Goal: Information Seeking & Learning: Check status

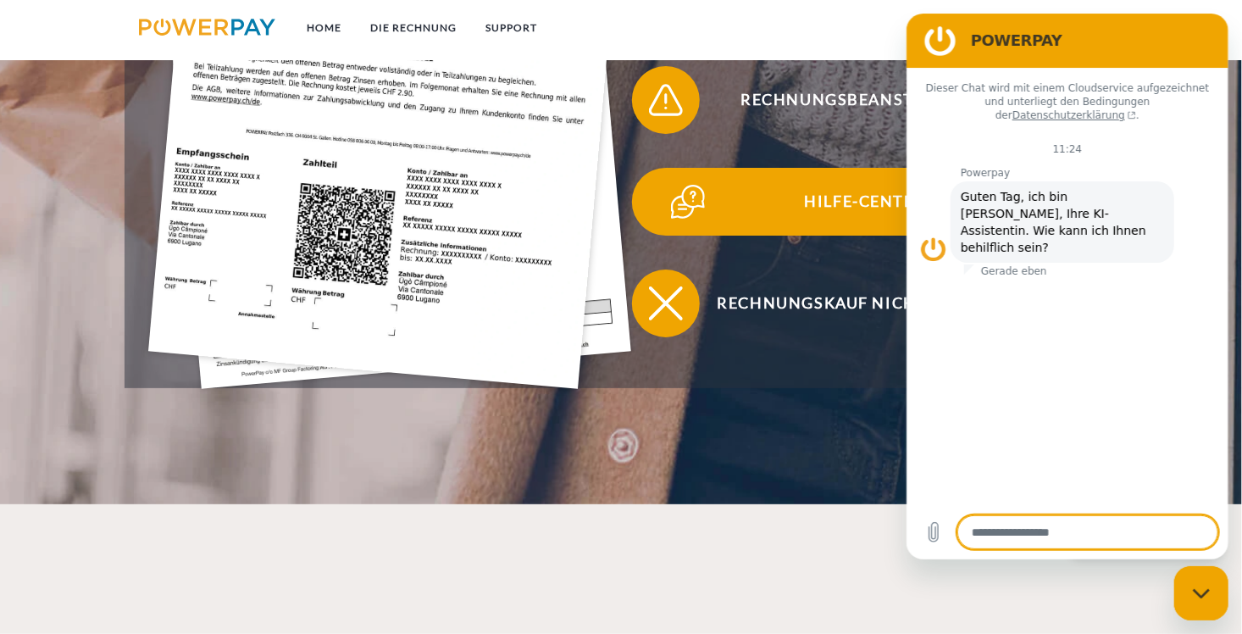
scroll to position [593, 0]
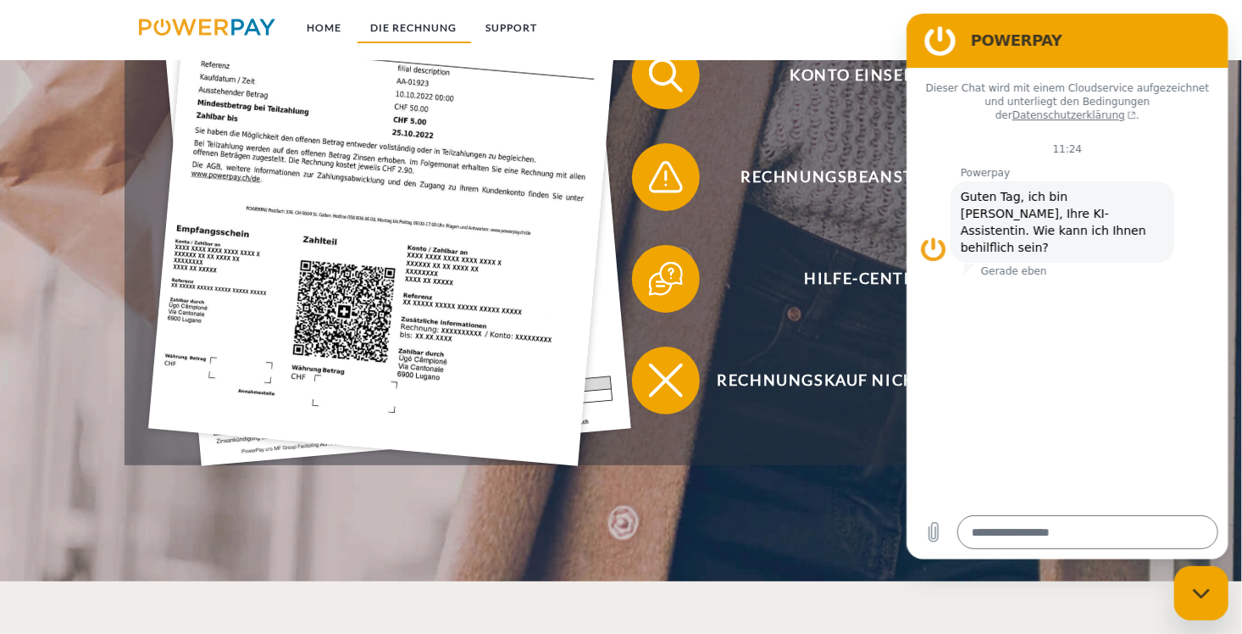
click at [438, 30] on link "DIE RECHNUNG" at bounding box center [414, 28] width 115 height 30
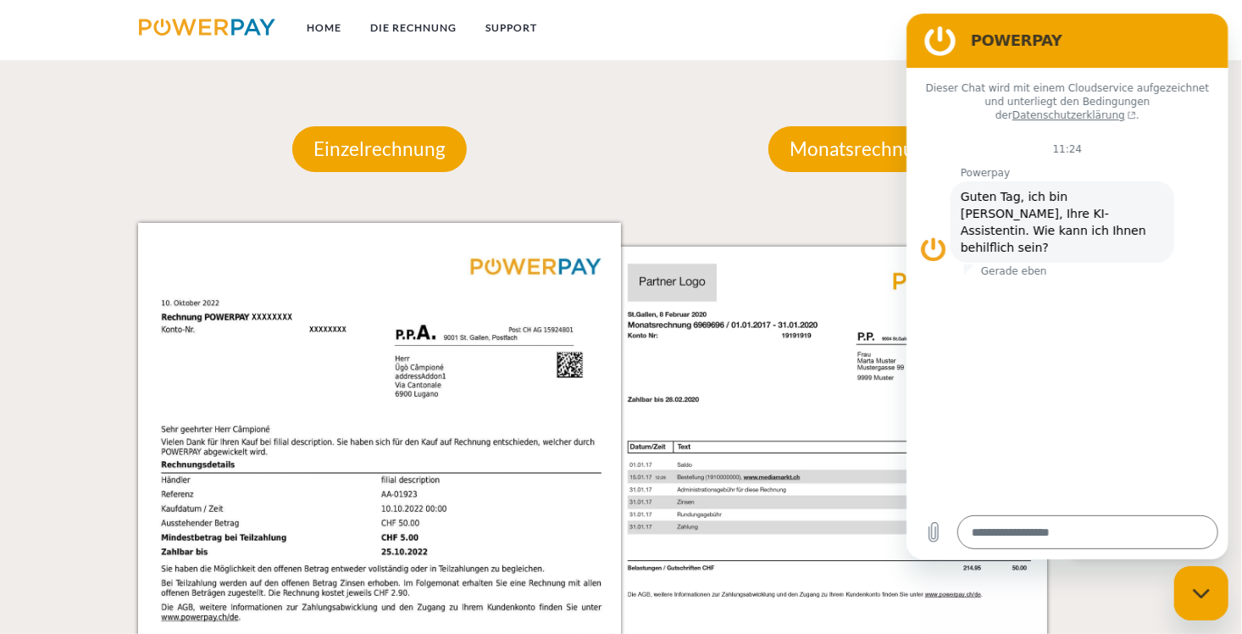
scroll to position [1601, 0]
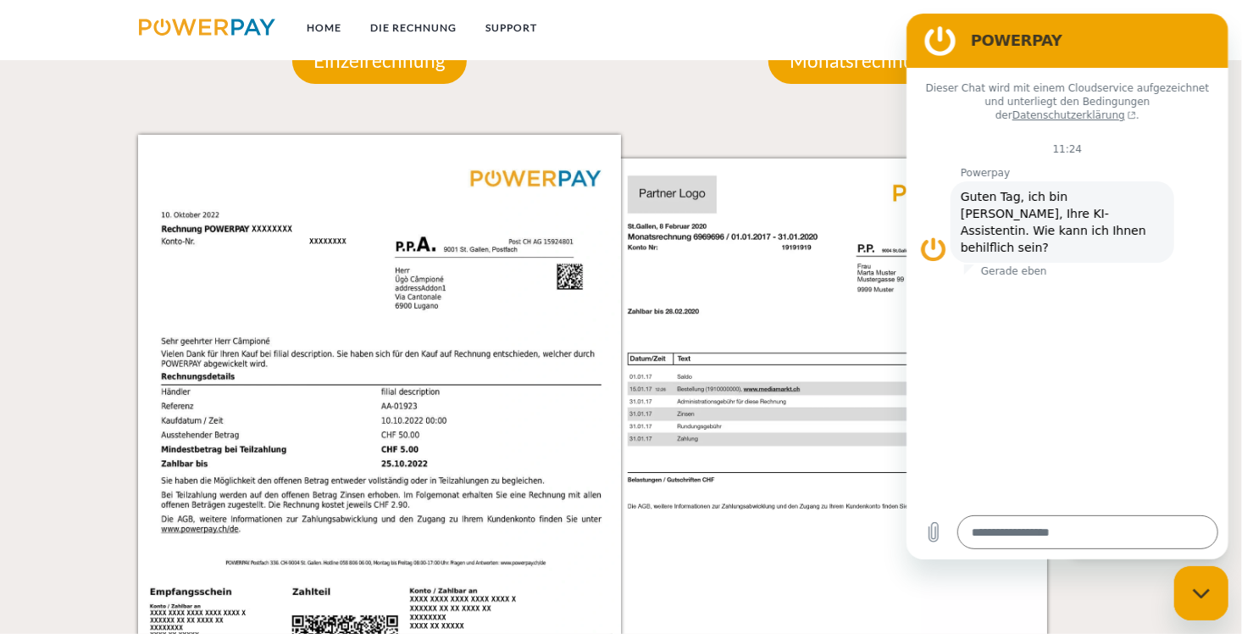
click at [872, 108] on div "Monatsrechnung" at bounding box center [862, 60] width 290 height 147
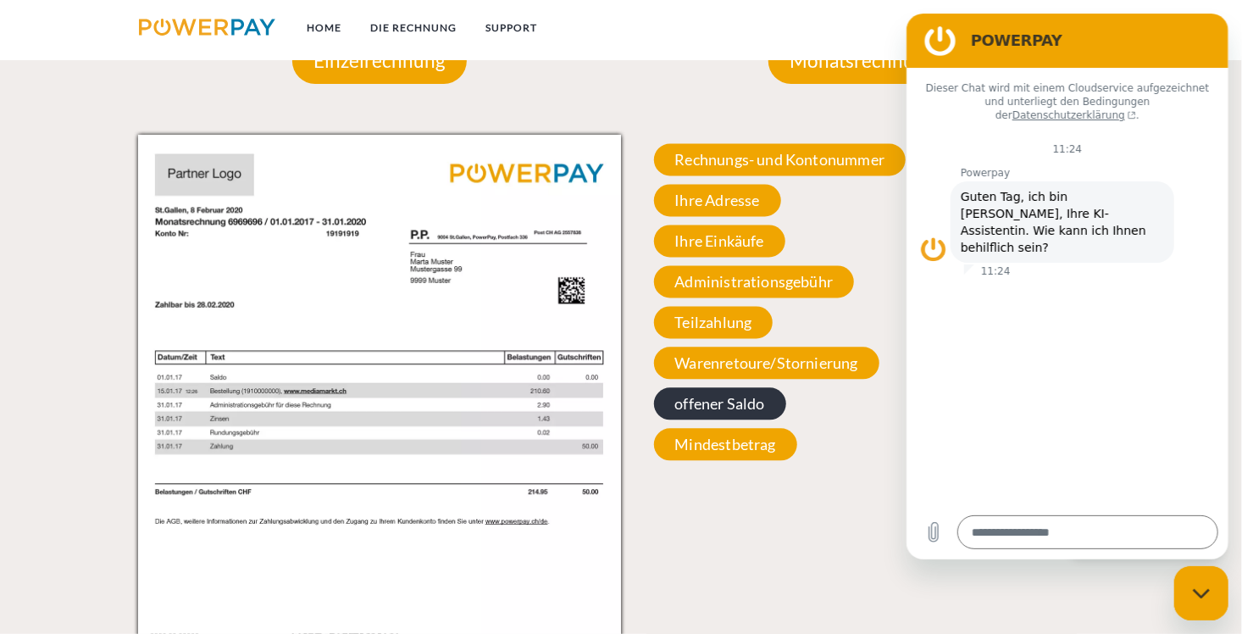
click at [728, 405] on span "offener Saldo" at bounding box center [720, 403] width 132 height 32
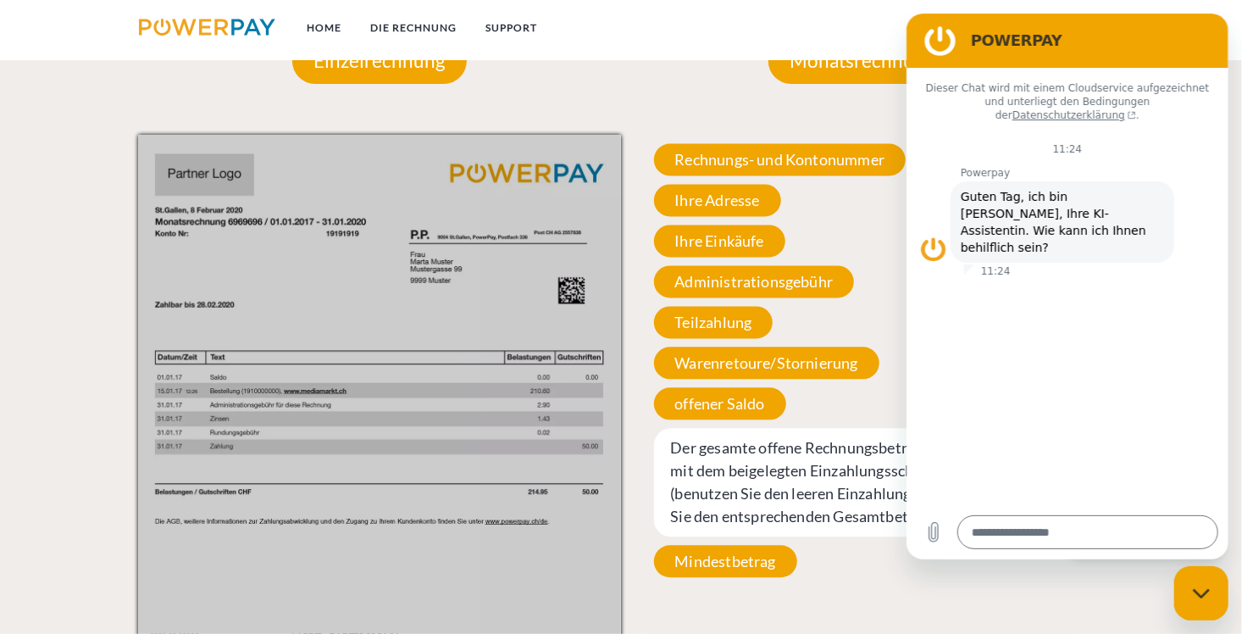
click at [701, 94] on div "Monatsrechnung Monatsrechnung Rechnungs- und Kontonummer Ihre Rechnungs –und Ko…" at bounding box center [862, 403] width 483 height 833
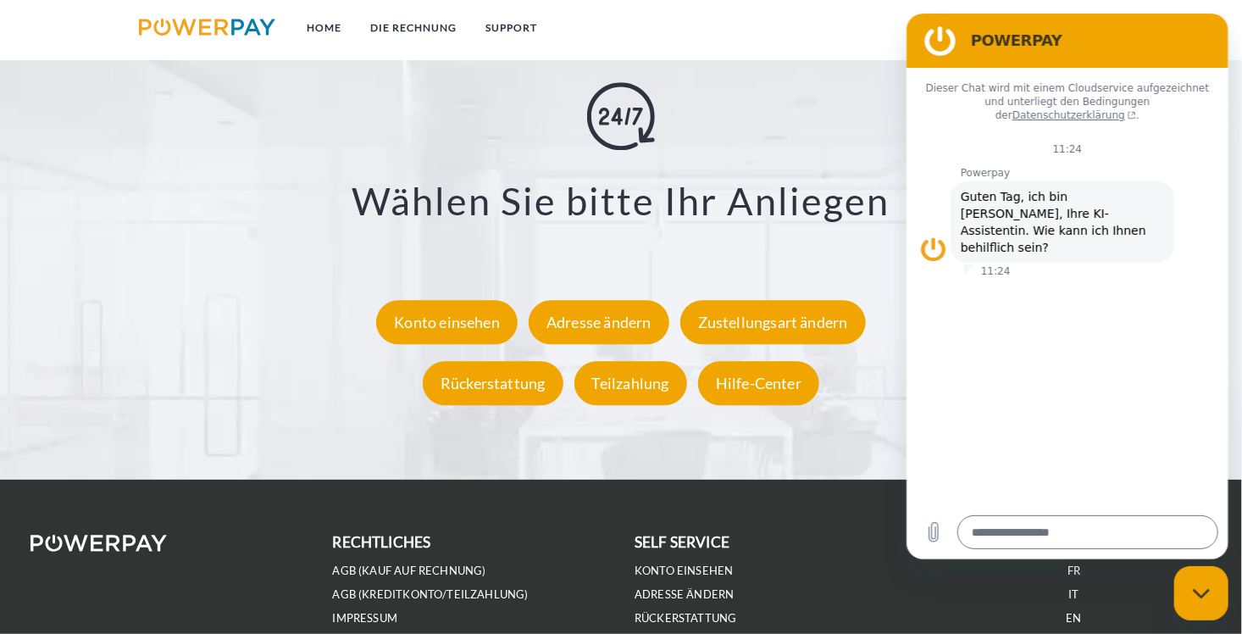
scroll to position [3125, 0]
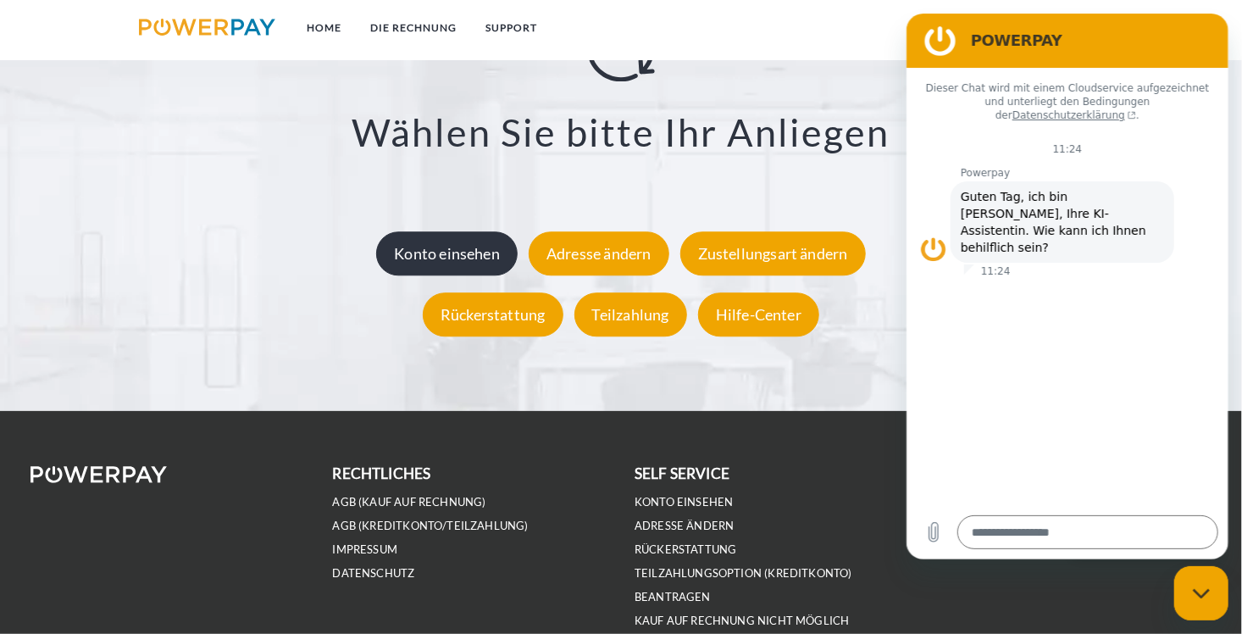
click at [441, 261] on div "Konto einsehen" at bounding box center [446, 253] width 141 height 44
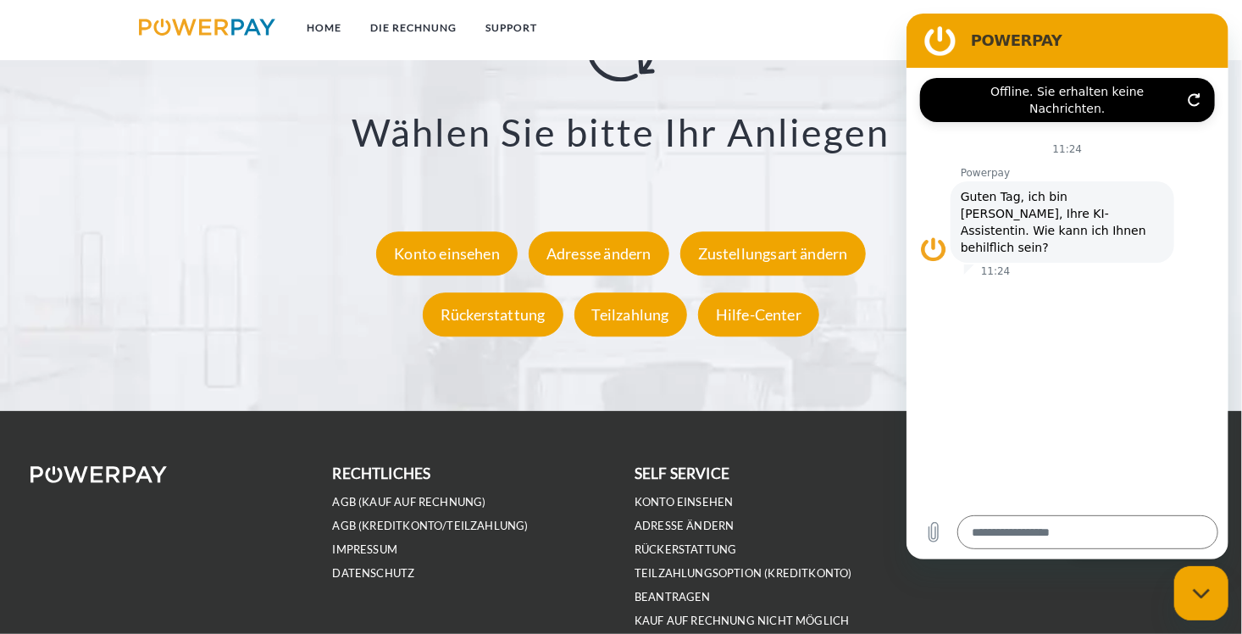
click at [1234, 94] on div "Support X Zustellungsart ändern Formular Rückerstattung Formular Teilzahlung Fo…" at bounding box center [621, 85] width 1242 height 652
drag, startPoint x: 949, startPoint y: 31, endPoint x: 937, endPoint y: 42, distance: 16.3
click at [947, 34] on figure at bounding box center [939, 41] width 34 height 34
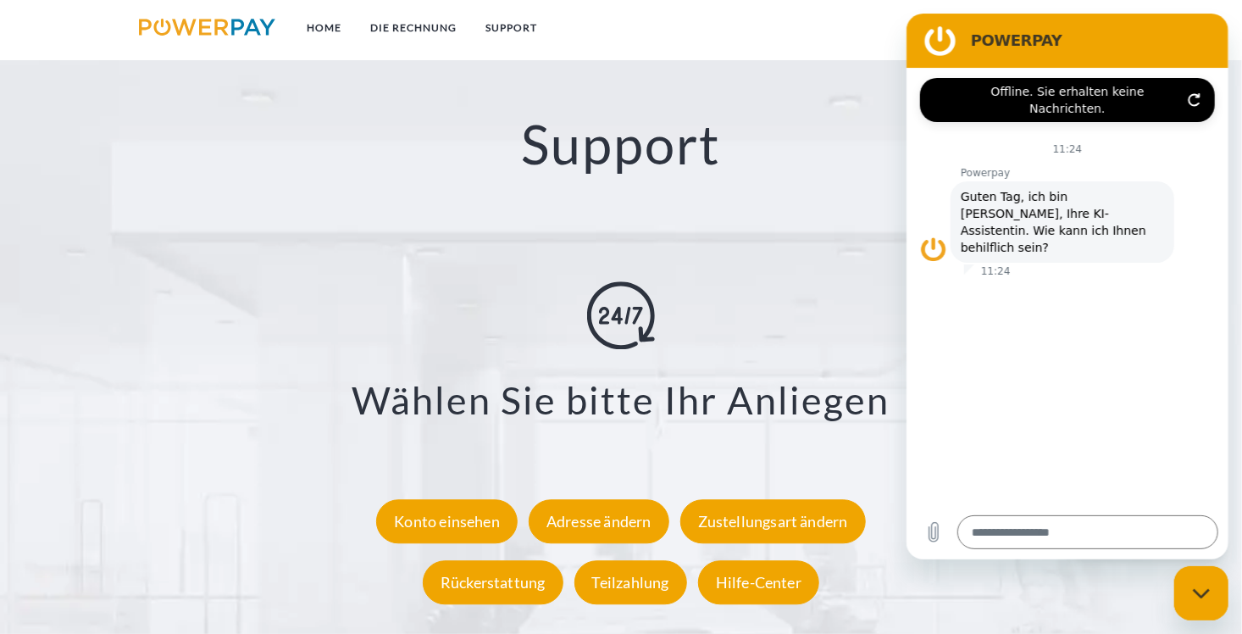
scroll to position [2787, 0]
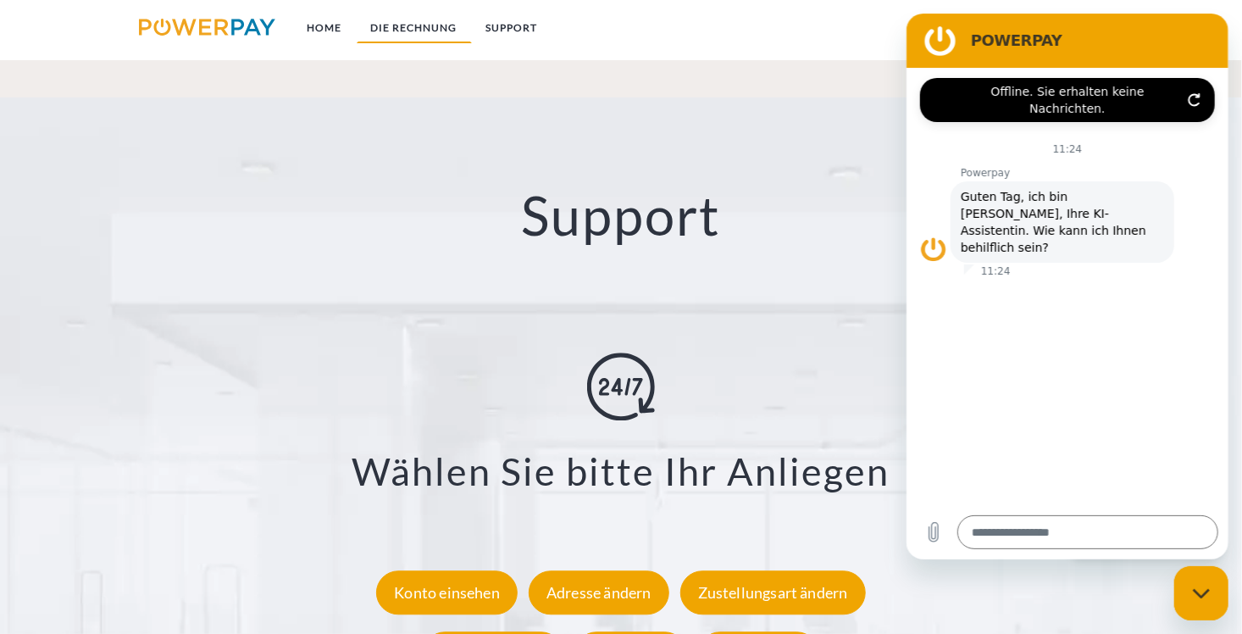
click at [419, 27] on link "DIE RECHNUNG" at bounding box center [414, 28] width 115 height 30
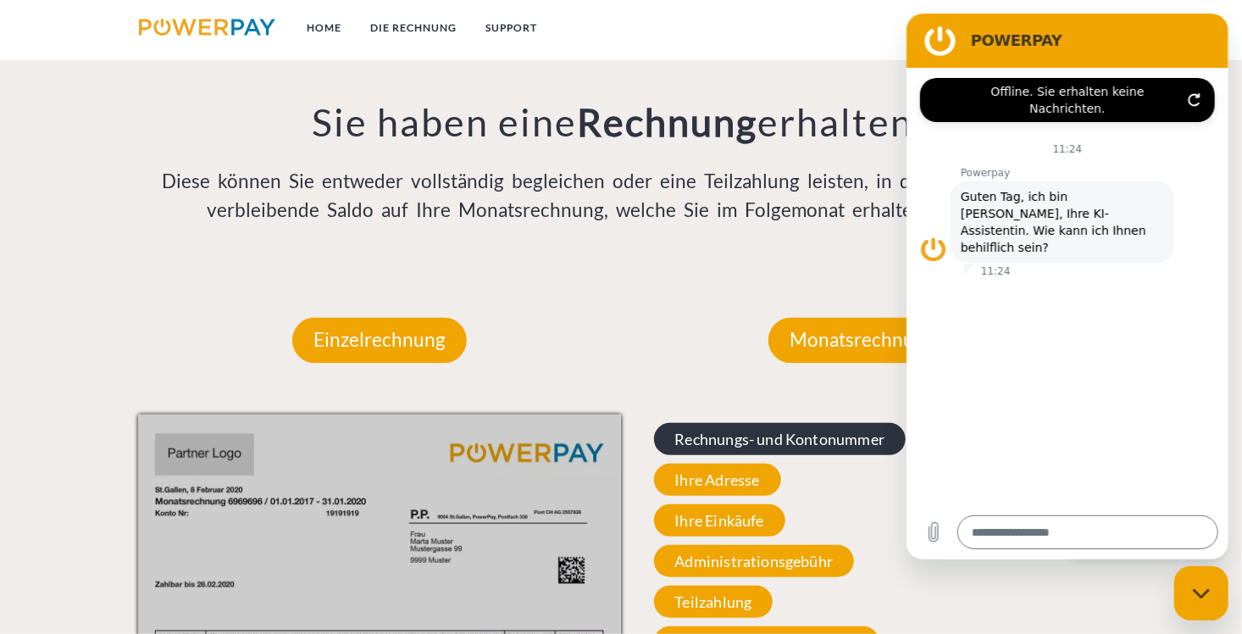
scroll to position [1347, 0]
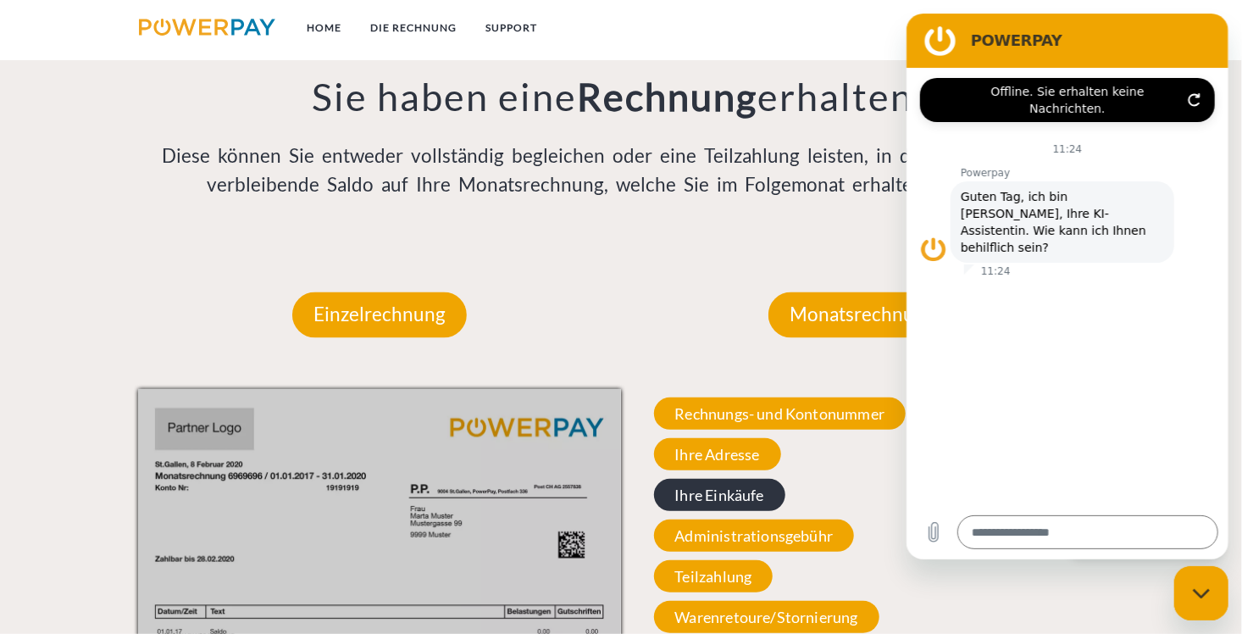
click at [748, 495] on span "Ihre Einkäufe" at bounding box center [719, 495] width 131 height 32
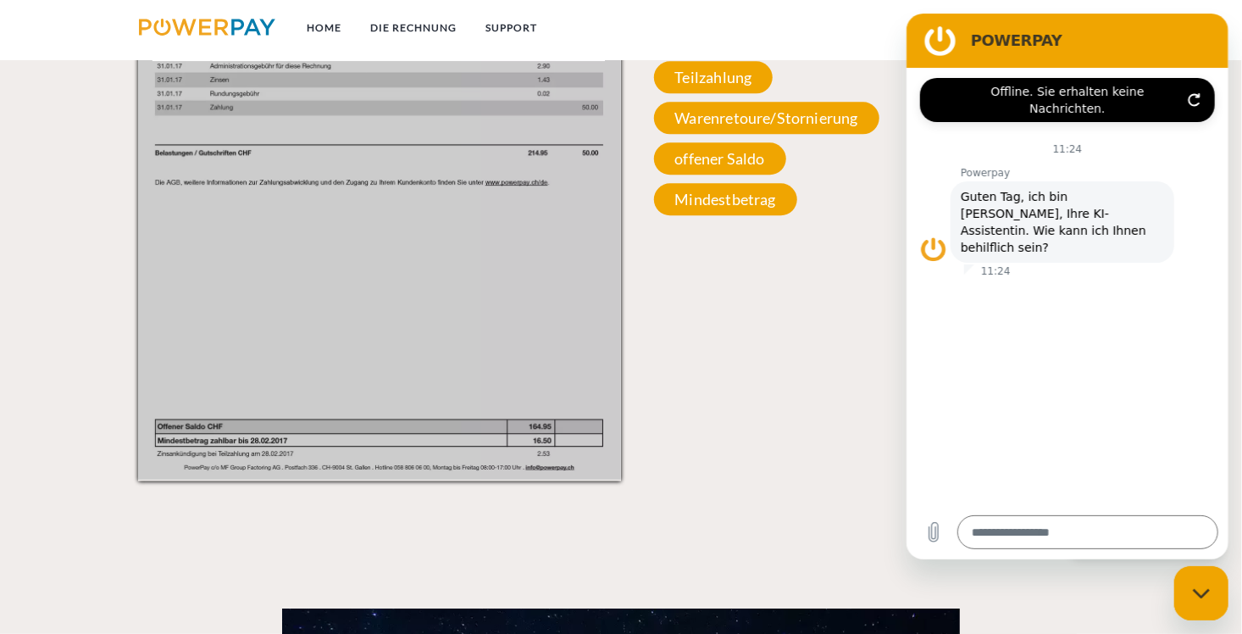
scroll to position [2109, 0]
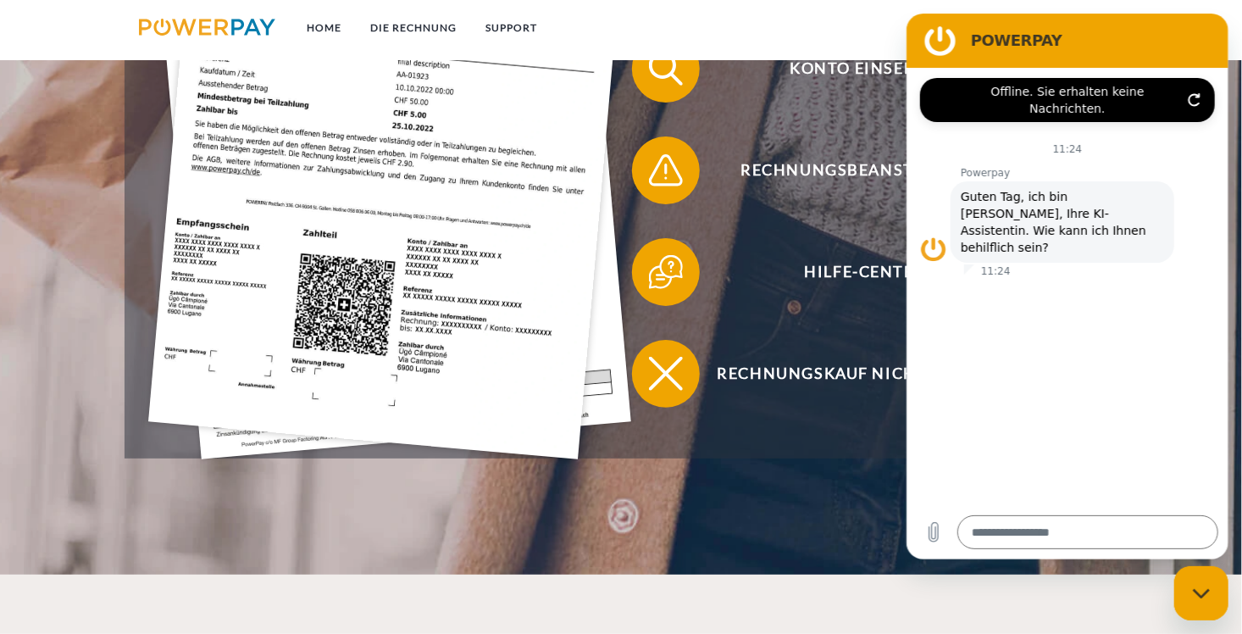
scroll to position [593, 0]
